Goal: Find specific page/section: Find specific page/section

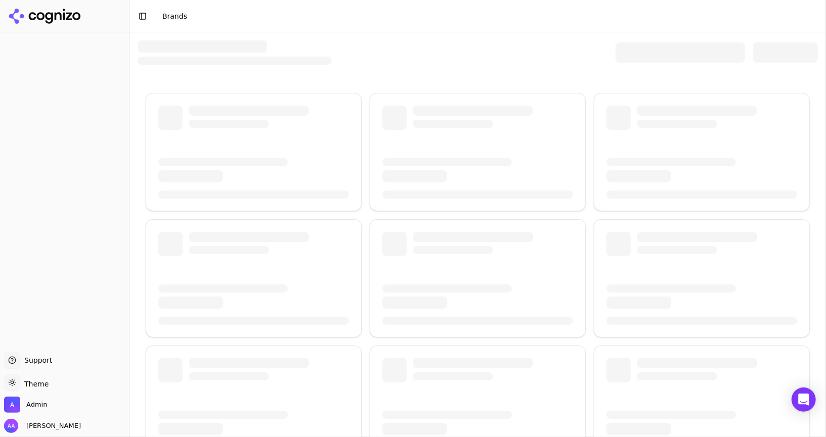
click at [665, 47] on div at bounding box center [679, 52] width 129 height 20
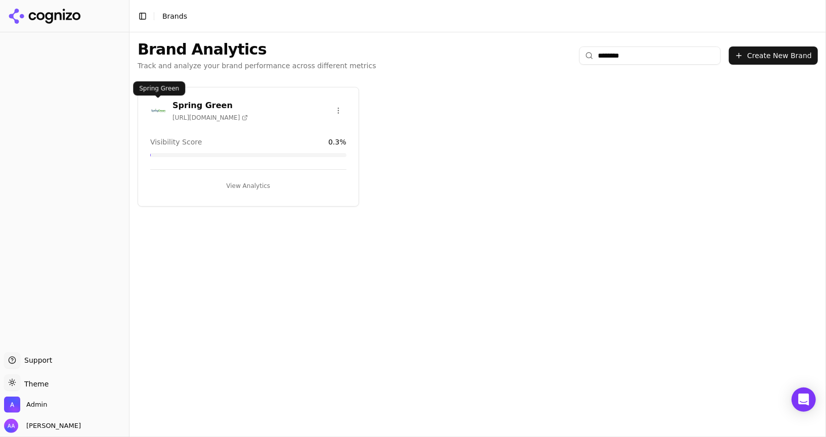
type input "********"
click at [151, 108] on img at bounding box center [158, 111] width 16 height 16
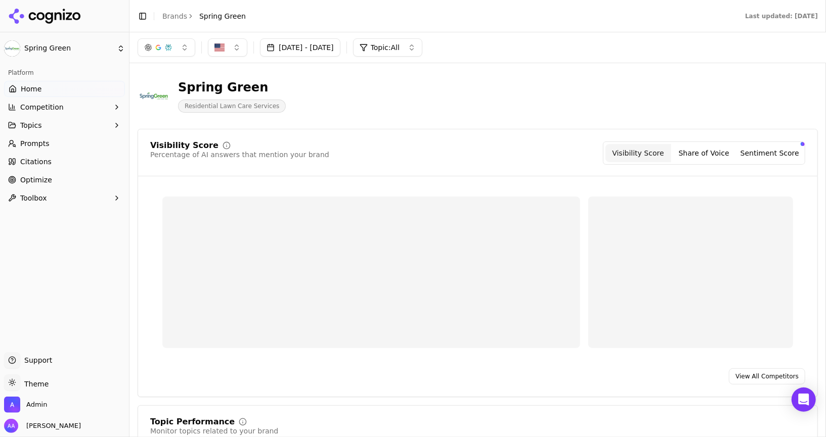
click at [74, 132] on button "Topics" at bounding box center [64, 125] width 121 height 16
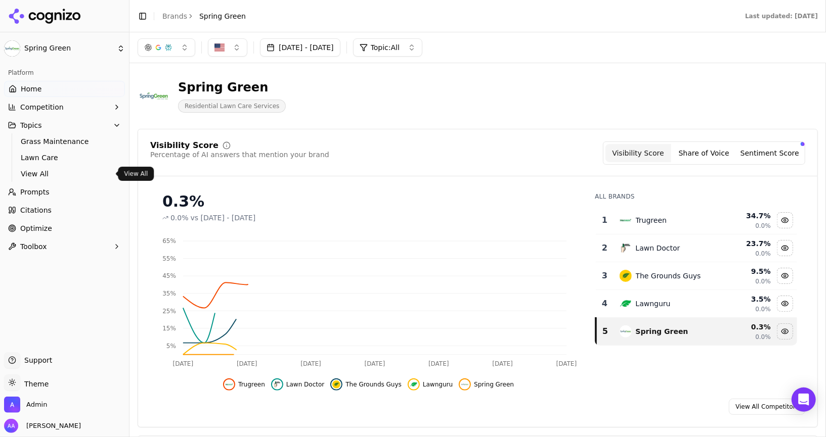
click at [60, 171] on span "View All" at bounding box center [65, 174] width 88 height 10
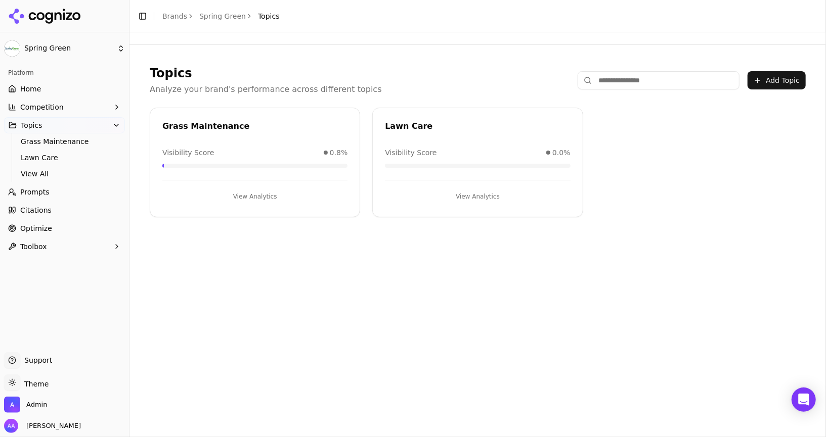
click at [266, 193] on button "View Analytics" at bounding box center [254, 197] width 185 height 16
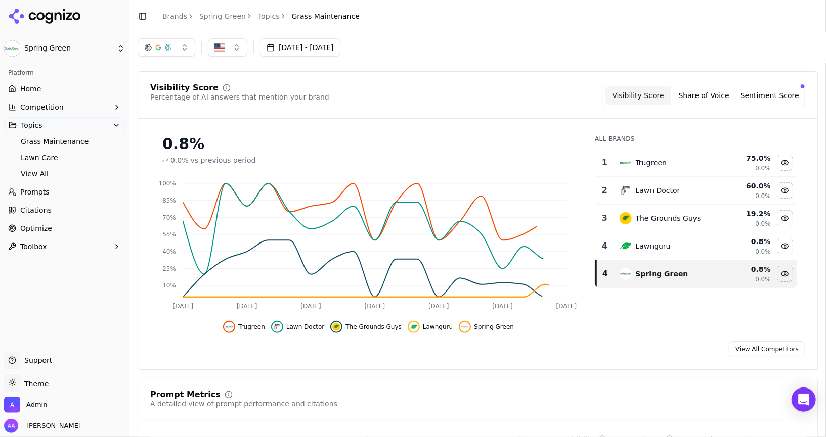
click at [69, 196] on link "Prompts" at bounding box center [64, 192] width 121 height 16
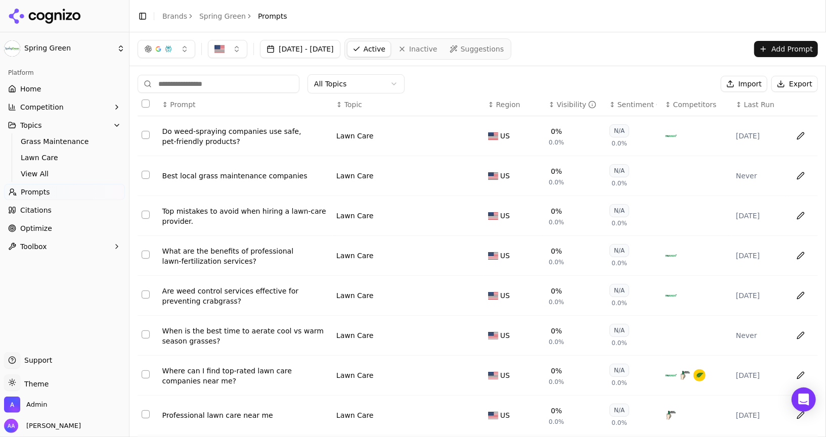
click at [358, 80] on html "Spring Green Platform Home Competition Topics Grass Maintenance Lawn Care View …" at bounding box center [413, 218] width 826 height 437
click at [62, 141] on span "Grass Maintenance" at bounding box center [65, 142] width 88 height 10
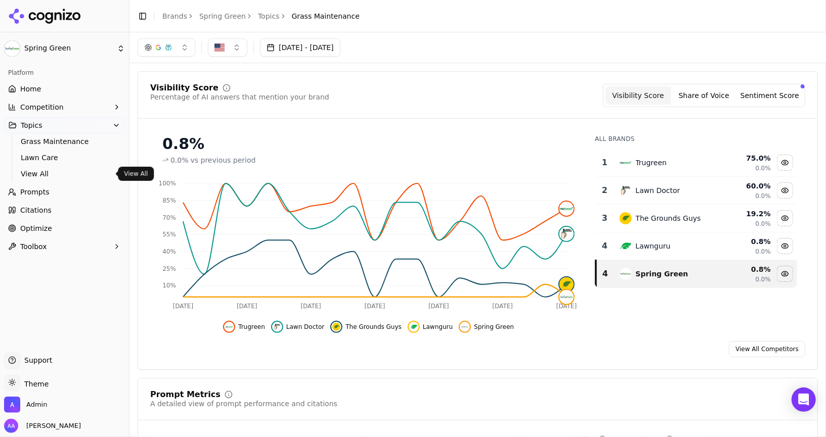
click at [64, 195] on link "Prompts" at bounding box center [64, 192] width 121 height 16
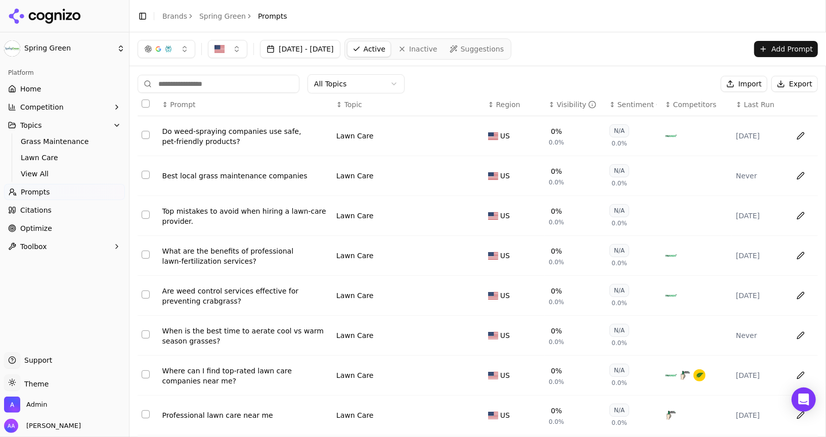
click at [442, 43] on link "Inactive" at bounding box center [418, 49] width 50 height 16
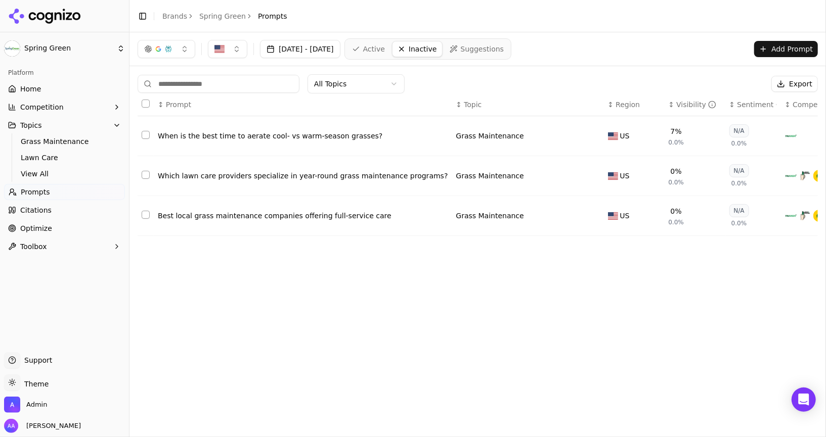
click at [356, 94] on th "↕ Prompt" at bounding box center [303, 105] width 298 height 23
click at [361, 84] on html "Spring Green Platform Home Competition Topics Grass Maintenance Lawn Care View …" at bounding box center [413, 218] width 826 height 437
click at [414, 39] on nav "Active Inactive Suggestions" at bounding box center [427, 48] width 167 height 21
click at [385, 49] on span "Active" at bounding box center [374, 49] width 22 height 10
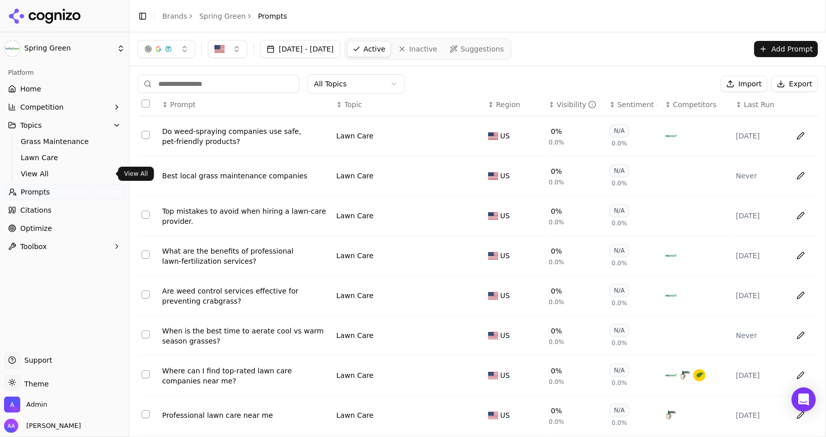
click at [43, 169] on span "View All" at bounding box center [65, 174] width 88 height 10
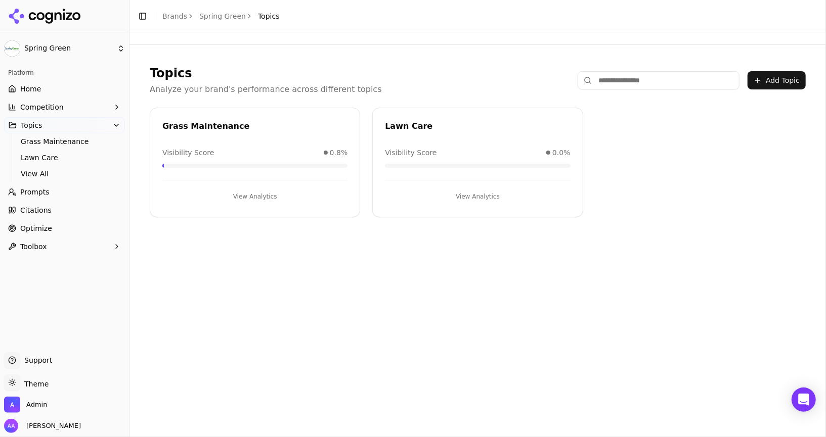
click at [15, 95] on link "Home" at bounding box center [64, 89] width 121 height 16
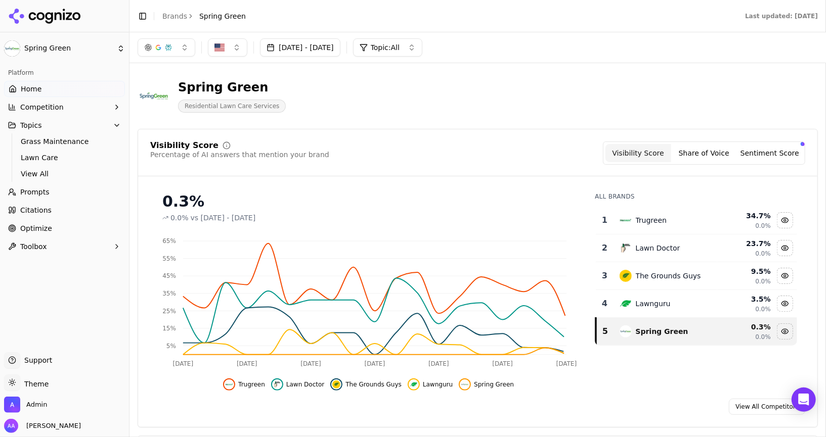
click at [399, 42] on span "Topic: All" at bounding box center [385, 47] width 29 height 10
click at [394, 99] on span "Lawn Care" at bounding box center [380, 104] width 37 height 10
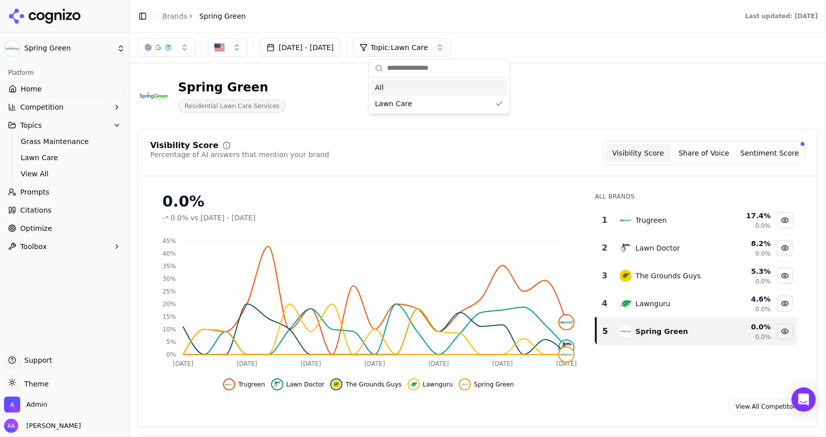
click at [394, 91] on div "All" at bounding box center [439, 87] width 137 height 16
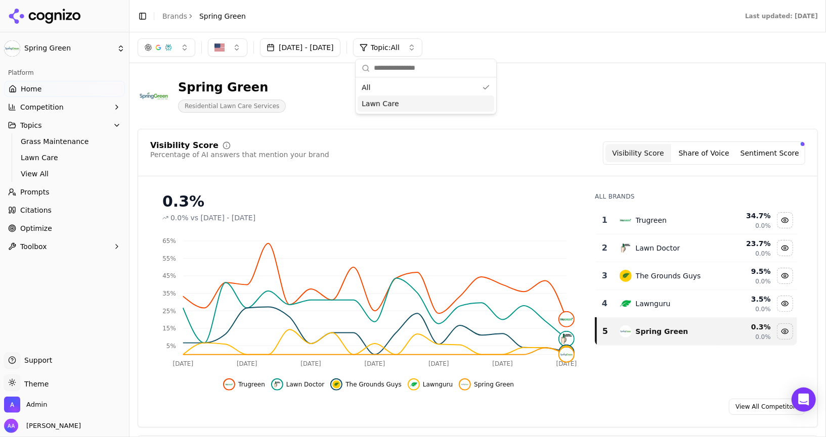
click at [675, 310] on td "Lawnguru" at bounding box center [665, 304] width 104 height 28
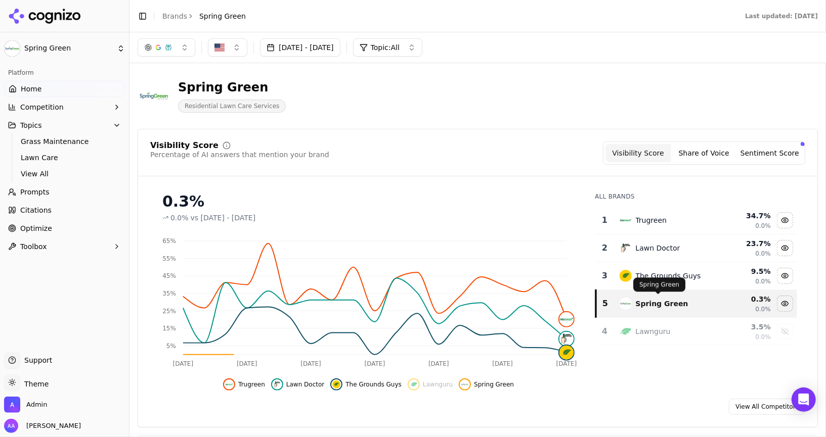
click at [672, 282] on p "Spring Green" at bounding box center [659, 285] width 40 height 8
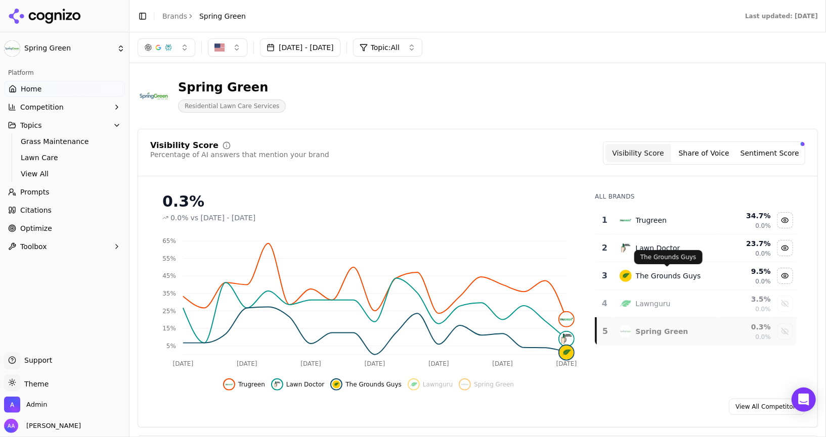
click at [668, 257] on p "The Grounds Guys" at bounding box center [668, 257] width 56 height 8
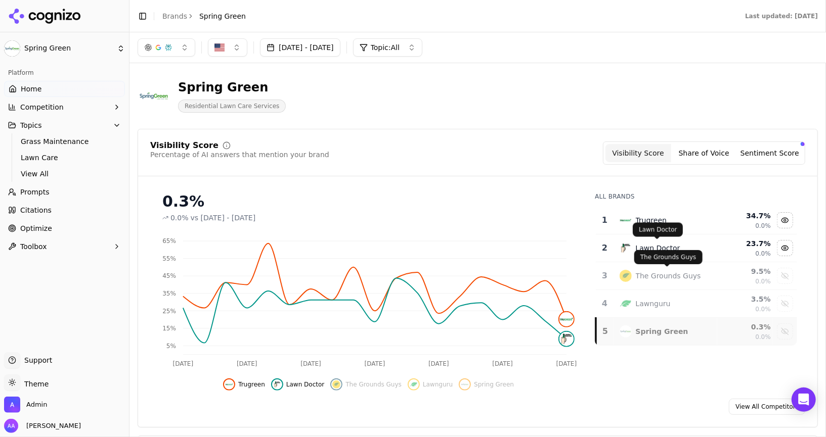
click at [658, 241] on span at bounding box center [656, 239] width 5 height 5
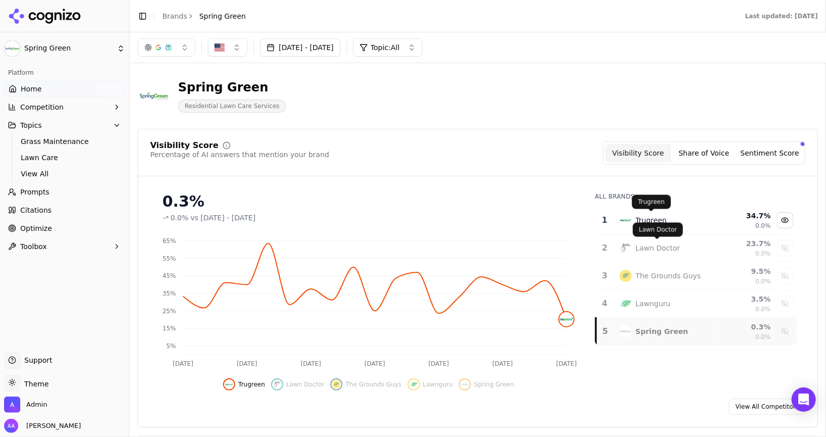
click at [637, 217] on div "Trugreen" at bounding box center [651, 220] width 31 height 10
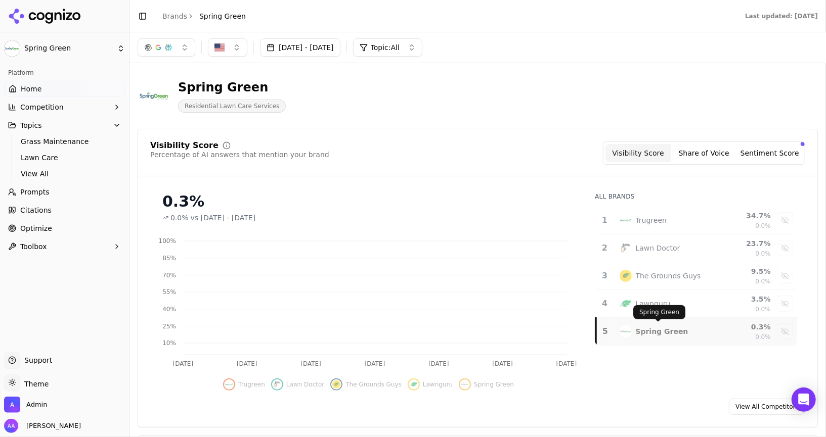
click at [658, 333] on div "Spring Green" at bounding box center [662, 332] width 53 height 10
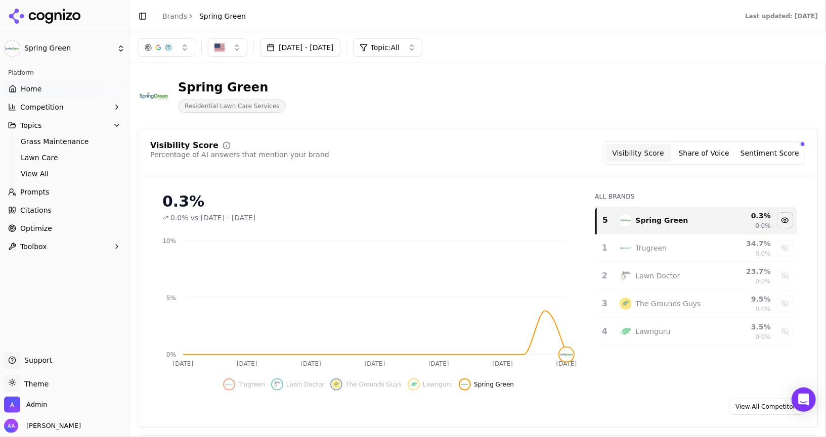
click at [399, 49] on span "Topic: All" at bounding box center [385, 47] width 29 height 10
click at [417, 110] on div "Lawn Care" at bounding box center [425, 104] width 137 height 16
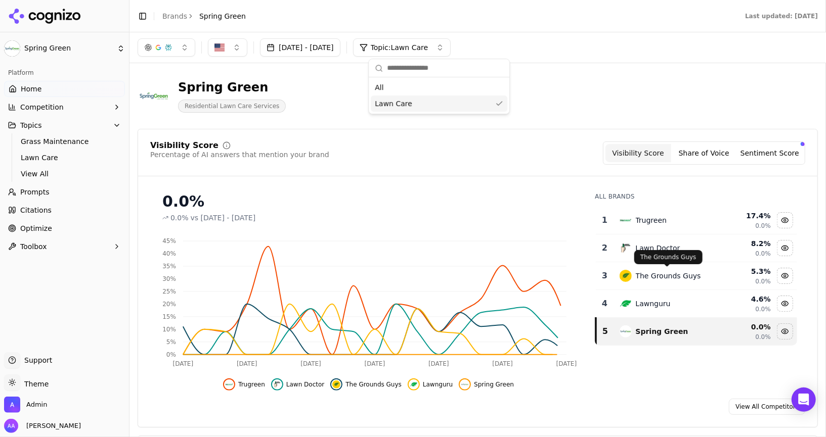
click at [669, 216] on div "Trugreen" at bounding box center [665, 220] width 92 height 12
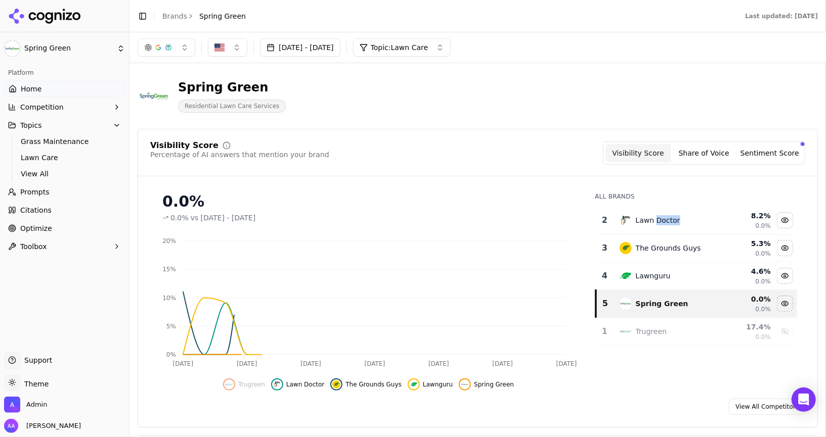
click at [669, 216] on div "Lawn Doctor" at bounding box center [658, 220] width 44 height 10
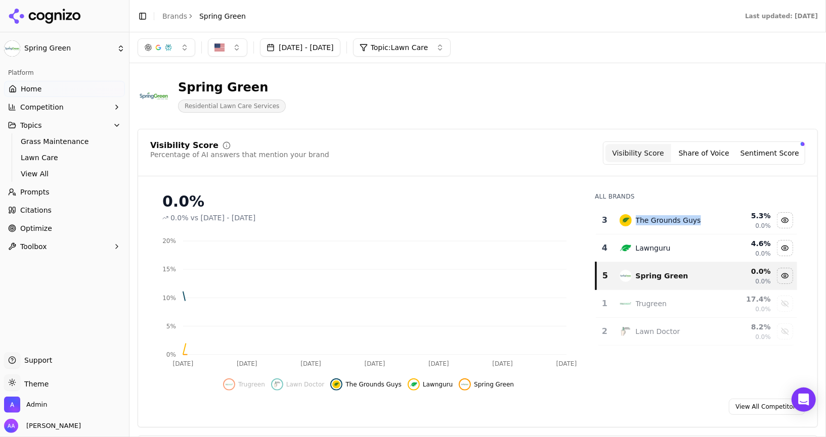
click at [669, 216] on div "The Grounds Guys" at bounding box center [668, 220] width 65 height 10
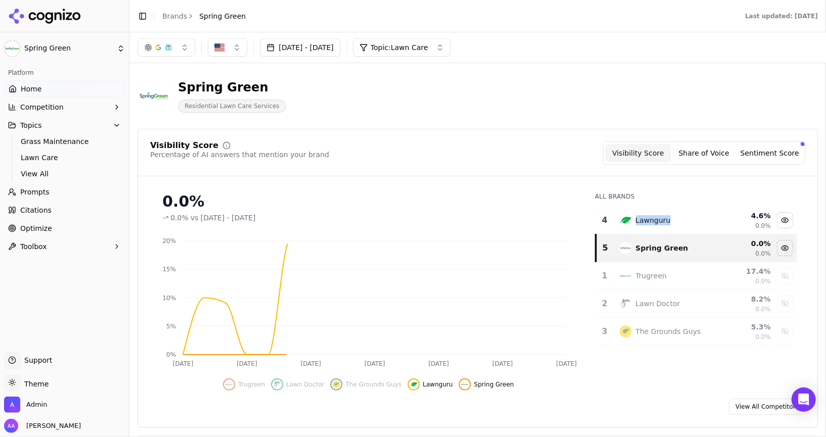
click at [669, 216] on div "Lawnguru" at bounding box center [665, 220] width 92 height 12
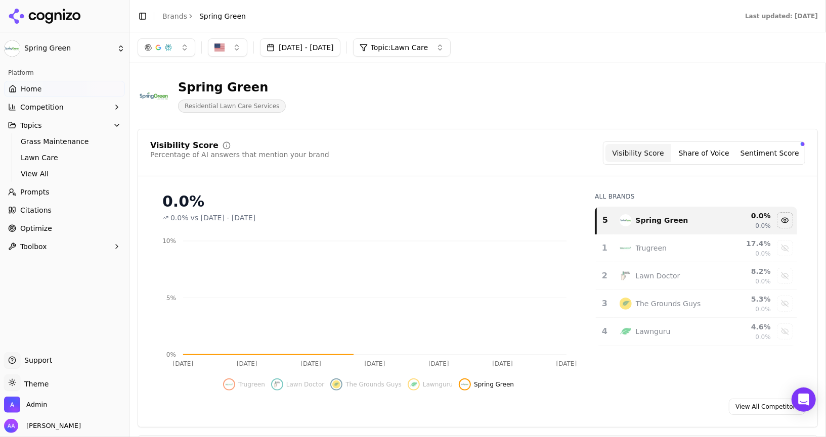
click at [527, 165] on div "Visibility Score Percentage of AI answers that mention your brand Visibility Sc…" at bounding box center [477, 159] width 679 height 35
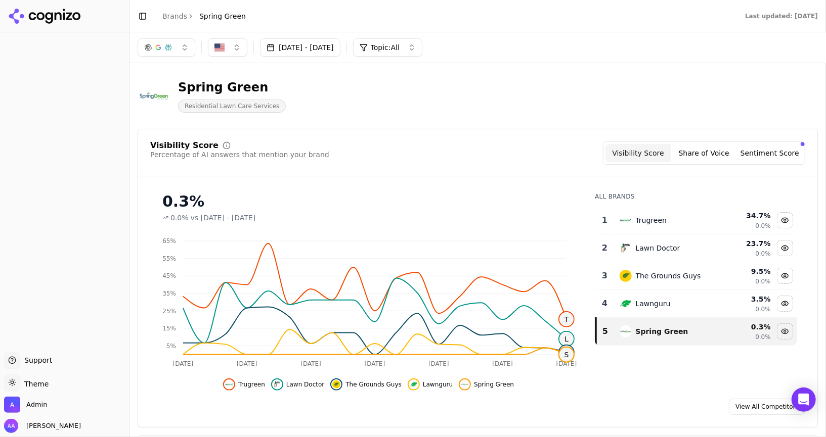
click at [422, 39] on button "Topic: All" at bounding box center [387, 47] width 69 height 18
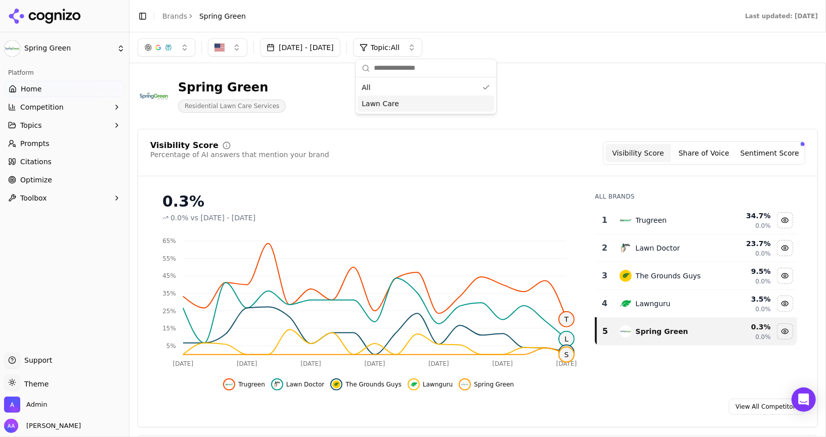
click at [417, 102] on div "Lawn Care" at bounding box center [425, 104] width 137 height 16
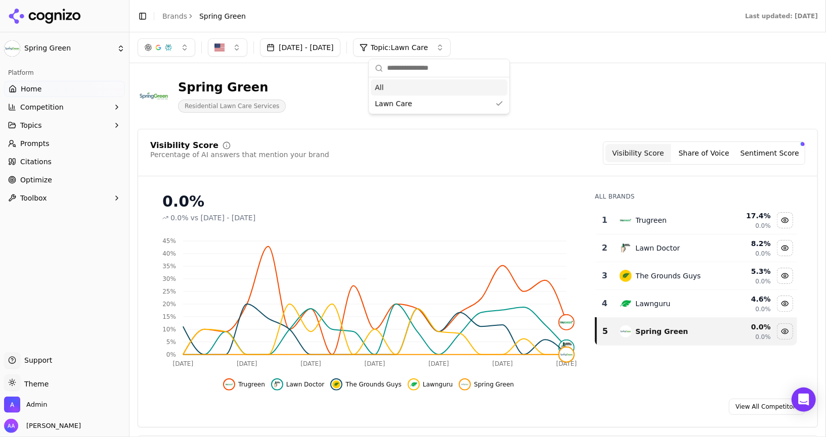
click at [423, 90] on div "All" at bounding box center [439, 87] width 137 height 16
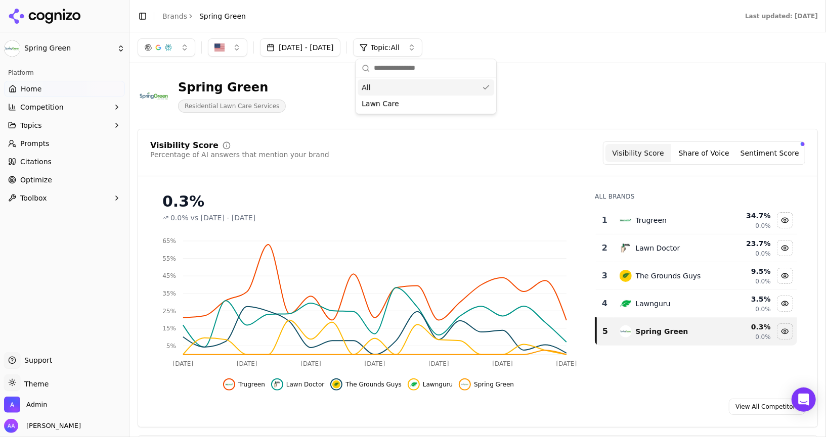
click at [603, 124] on header "Spring Green Residential Lawn Care Services" at bounding box center [478, 100] width 680 height 58
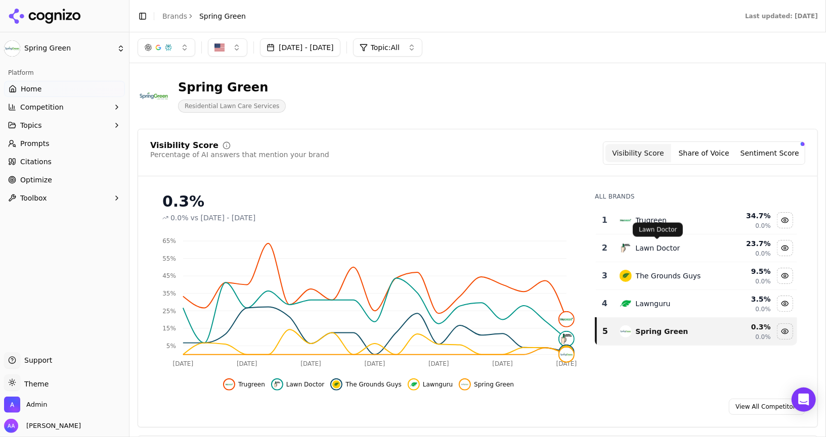
click at [657, 224] on div "Lawn Doctor Lawn Doctor" at bounding box center [658, 230] width 50 height 14
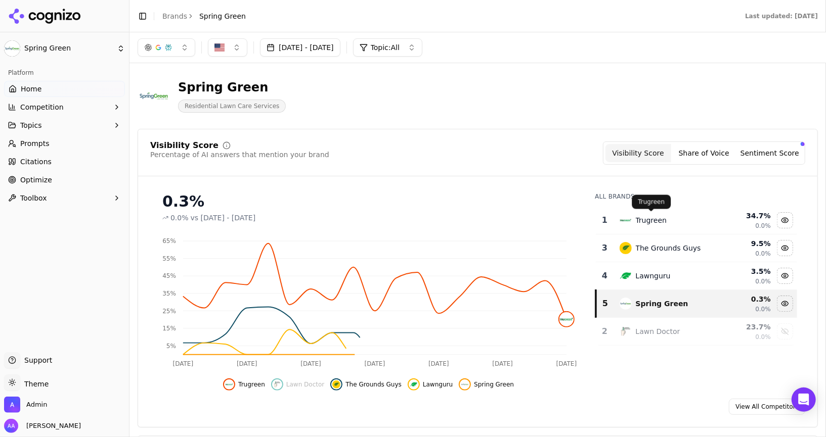
click at [649, 215] on div "Trugreen" at bounding box center [651, 220] width 31 height 10
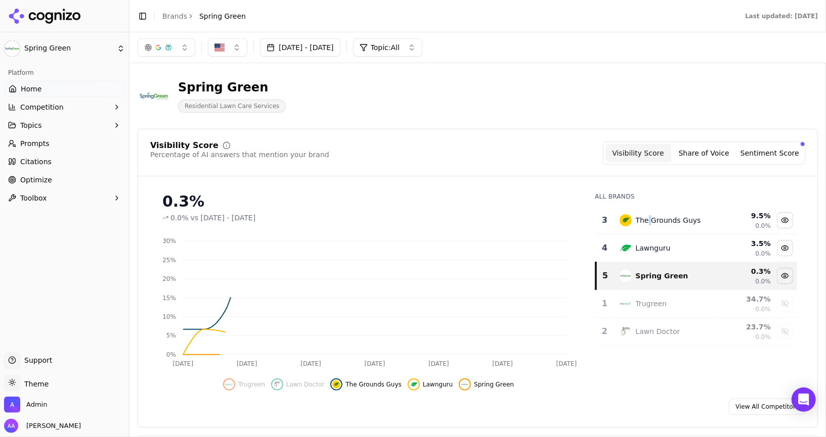
click at [649, 215] on div "The Grounds Guys" at bounding box center [668, 220] width 65 height 10
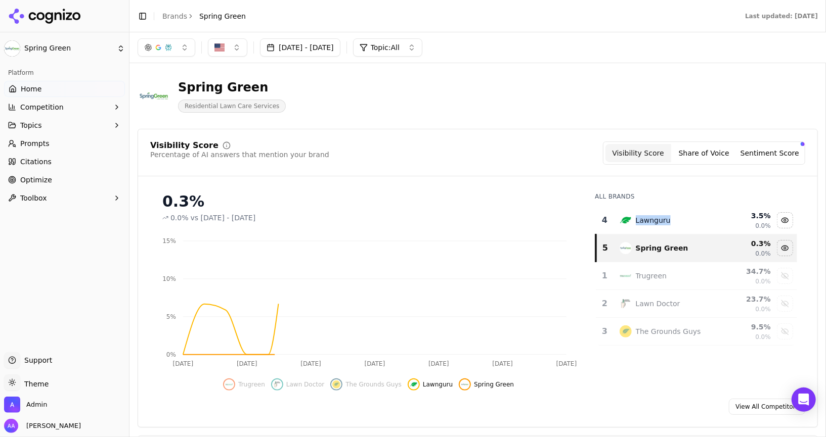
click at [649, 215] on div "Lawnguru" at bounding box center [653, 220] width 35 height 10
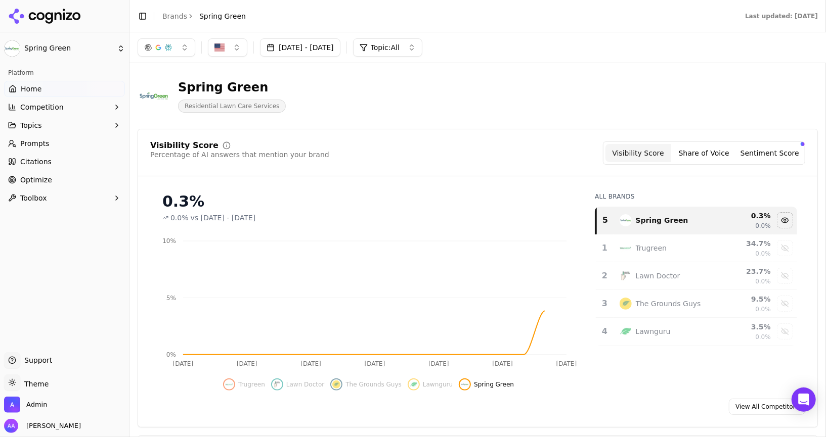
click at [638, 389] on div "All Brands 5 Spring Green 0.3 % 0.0% 1 Trugreen 34.7 % 0.0% 2 Lawn Doctor 23.7 …" at bounding box center [696, 288] width 218 height 206
click at [68, 87] on link "Home" at bounding box center [64, 89] width 121 height 16
click at [474, 98] on div "Spring Green Residential Lawn Care Services" at bounding box center [364, 95] width 453 height 33
click at [93, 97] on ul "Home Competition Topics Prompts Citations Optimize Toolbox" at bounding box center [64, 143] width 121 height 125
click at [94, 92] on link "Home" at bounding box center [64, 89] width 121 height 16
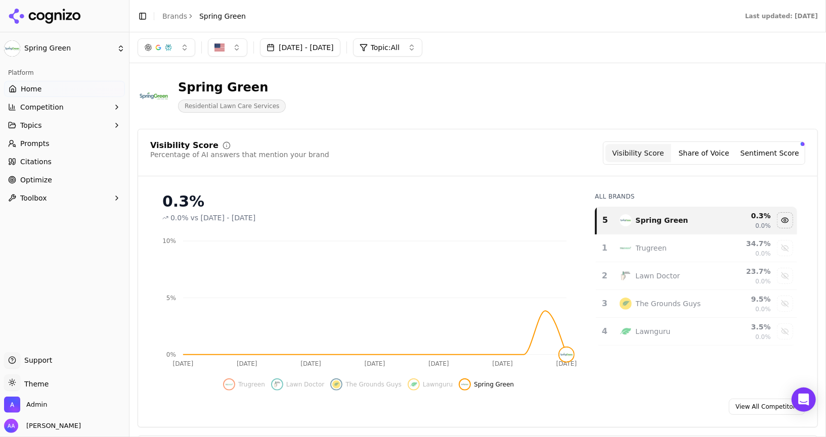
click at [404, 125] on header "Spring Green Residential Lawn Care Services" at bounding box center [478, 100] width 680 height 58
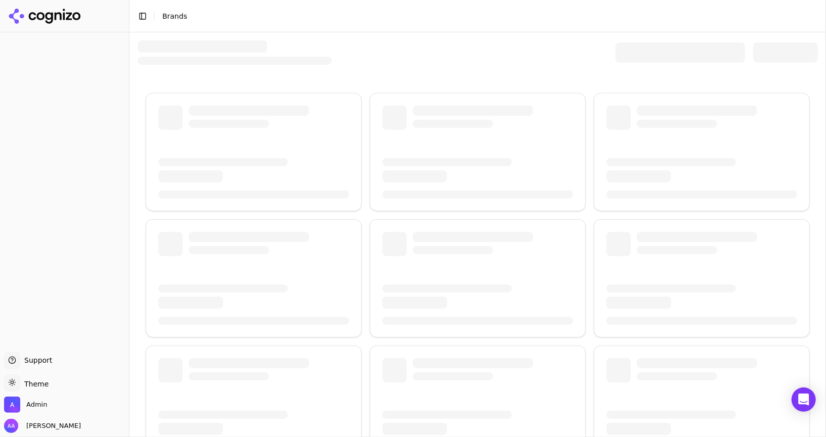
click at [644, 41] on div at bounding box center [478, 52] width 680 height 24
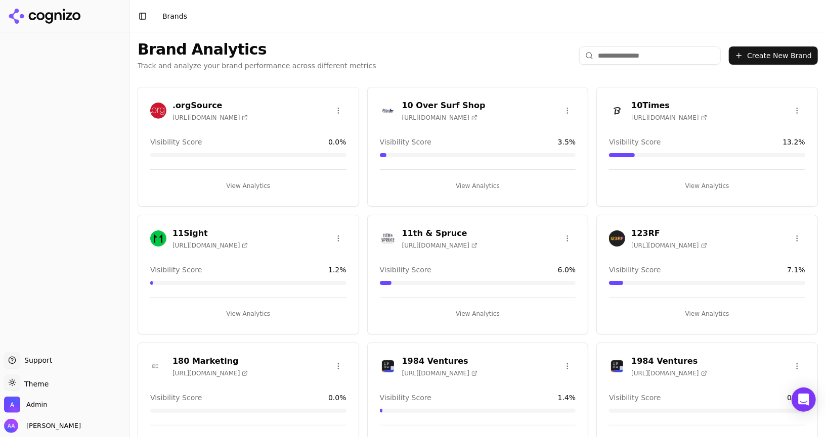
click at [624, 57] on input "search" at bounding box center [650, 56] width 142 height 18
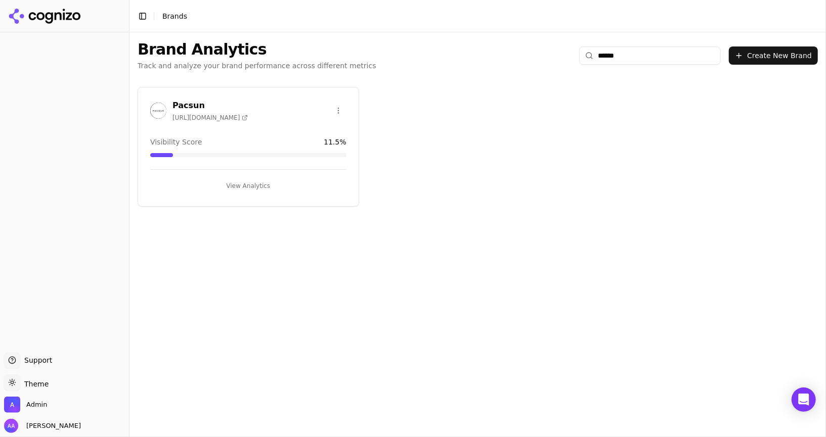
type input "******"
click at [179, 114] on span "https://pacsun.com" at bounding box center [209, 118] width 75 height 8
click at [154, 110] on img at bounding box center [158, 111] width 16 height 16
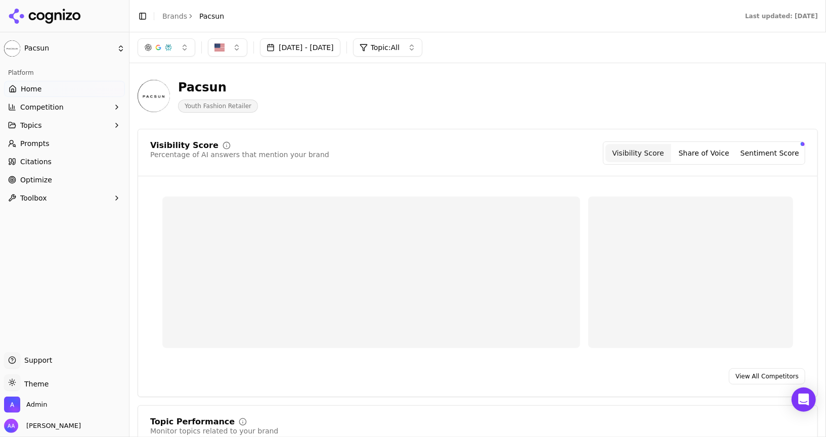
click at [66, 147] on link "Prompts" at bounding box center [64, 144] width 121 height 16
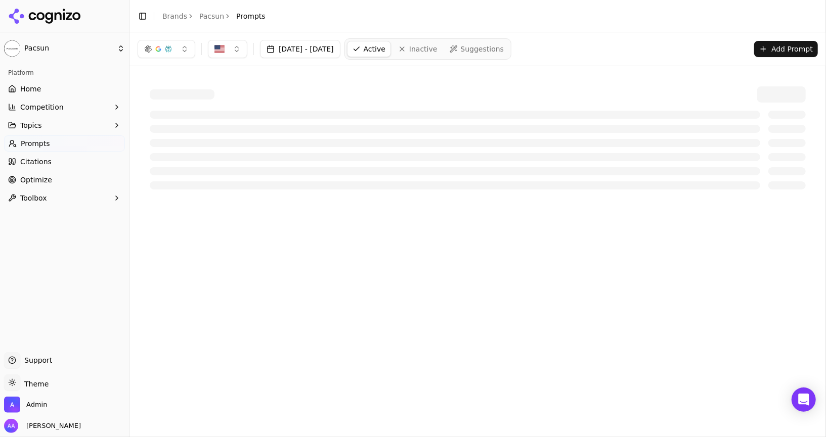
click at [341, 121] on div at bounding box center [478, 150] width 656 height 79
click at [515, 83] on div at bounding box center [478, 137] width 680 height 127
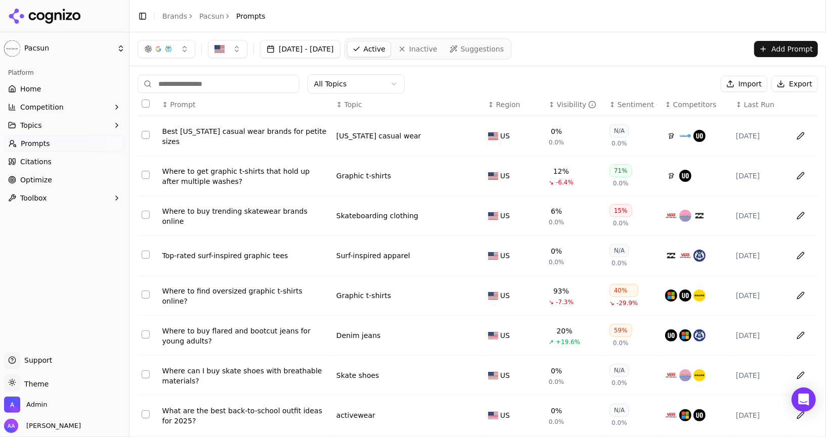
click at [566, 102] on div "Visibility" at bounding box center [577, 105] width 40 height 10
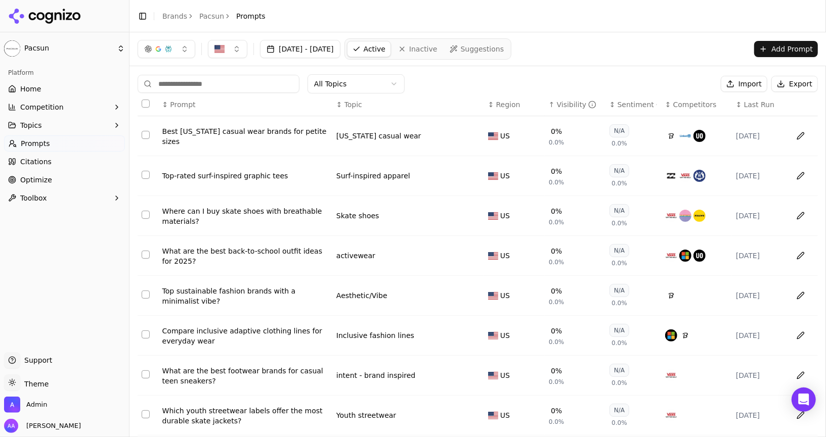
click at [688, 106] on span "Competitors" at bounding box center [694, 105] width 43 height 10
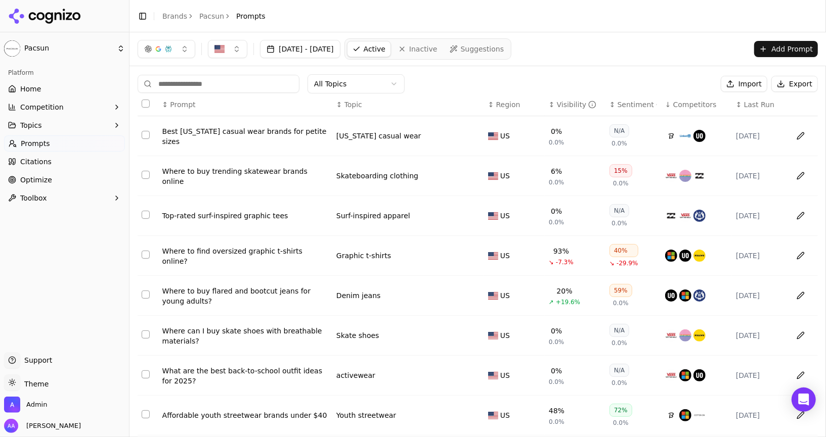
click at [688, 106] on span "Competitors" at bounding box center [694, 105] width 43 height 10
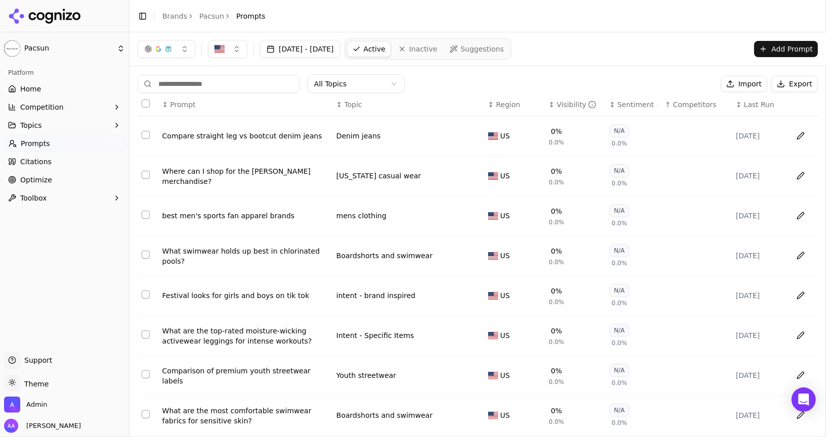
click at [233, 138] on div "Compare straight leg vs bootcut denim jeans" at bounding box center [245, 136] width 166 height 10
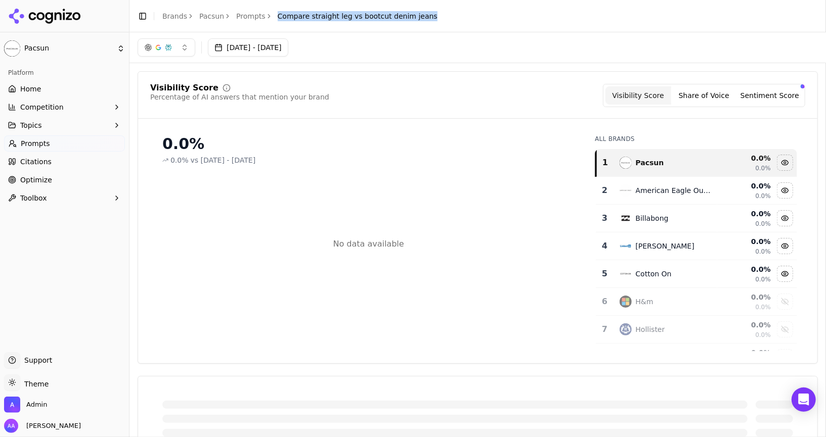
drag, startPoint x: 438, startPoint y: 20, endPoint x: 272, endPoint y: 17, distance: 165.9
click at [272, 17] on header "Toggle Sidebar Brands Pacsun Prompts Compare straight leg vs bootcut denim jeans" at bounding box center [477, 16] width 696 height 32
copy span "Compare straight leg vs bootcut denim jeans"
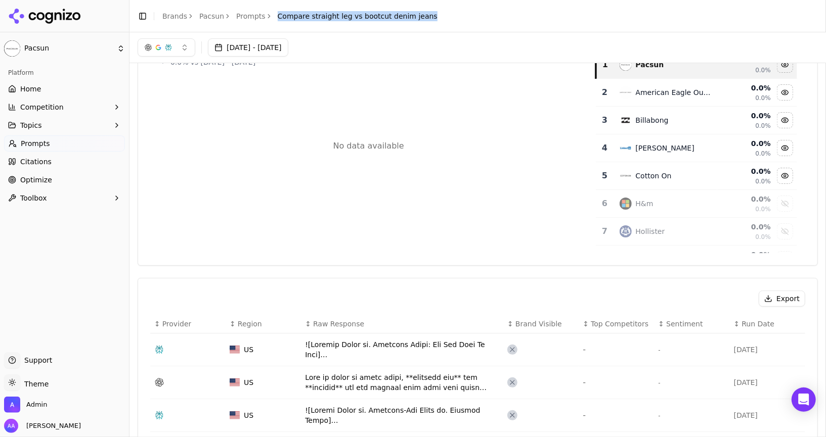
scroll to position [91, 0]
